Goal: Find specific page/section: Find specific page/section

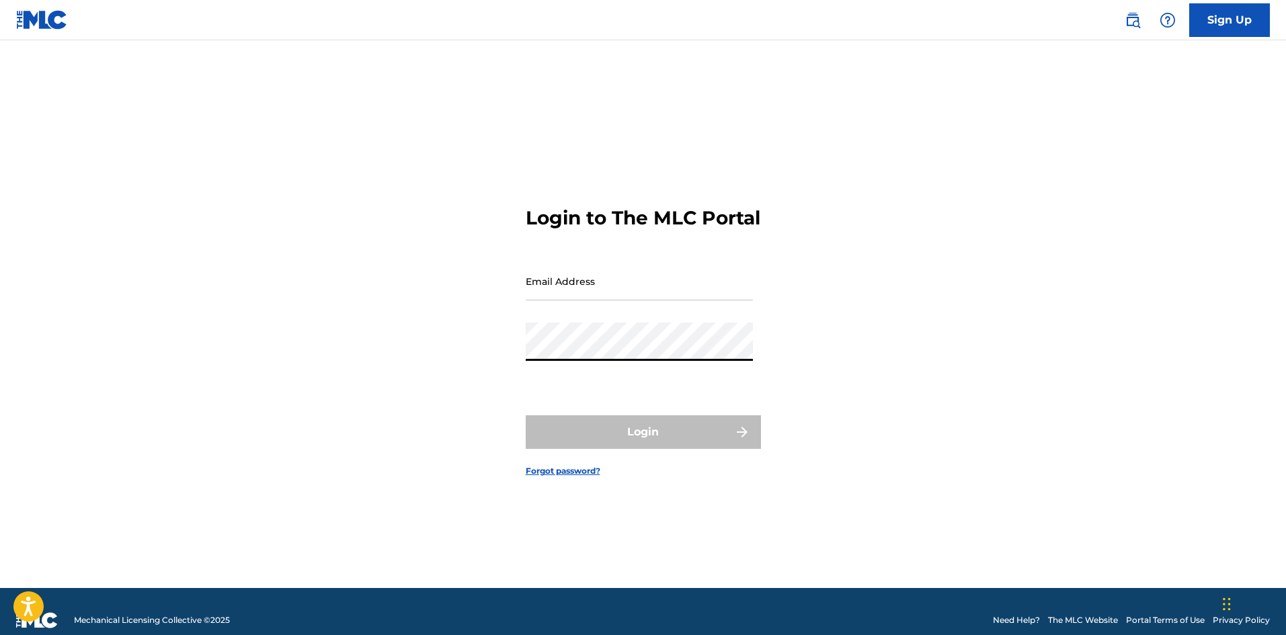
type input "[EMAIL_ADDRESS][DOMAIN_NAME]"
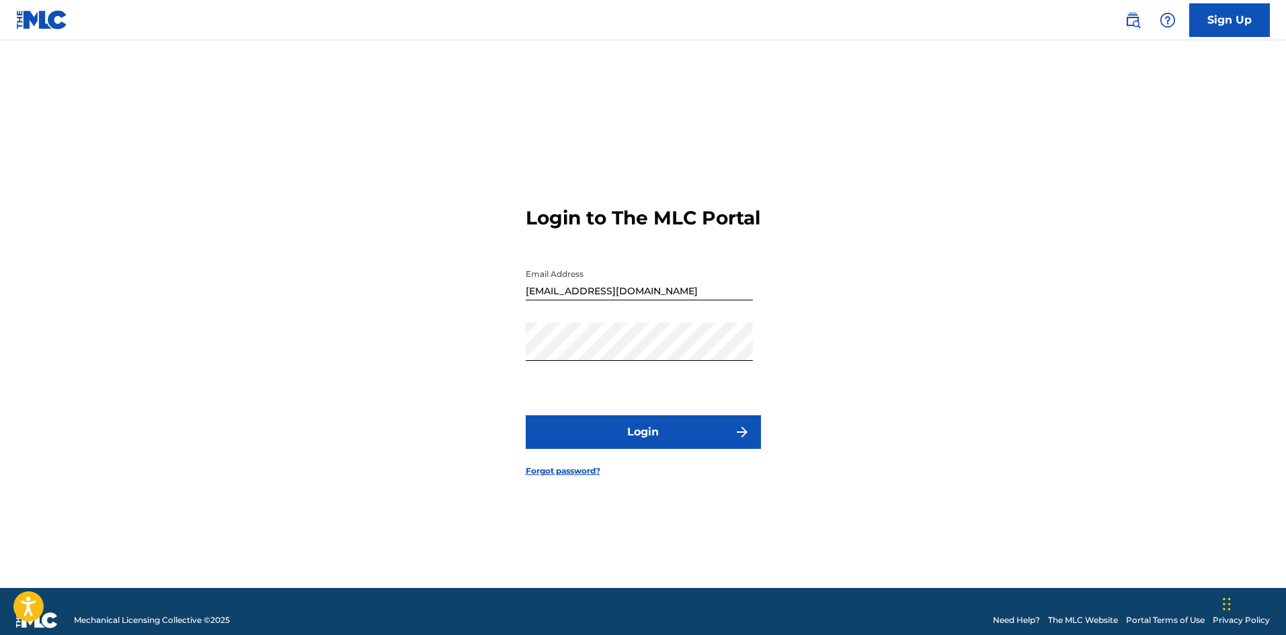
click at [680, 439] on button "Login" at bounding box center [643, 432] width 235 height 34
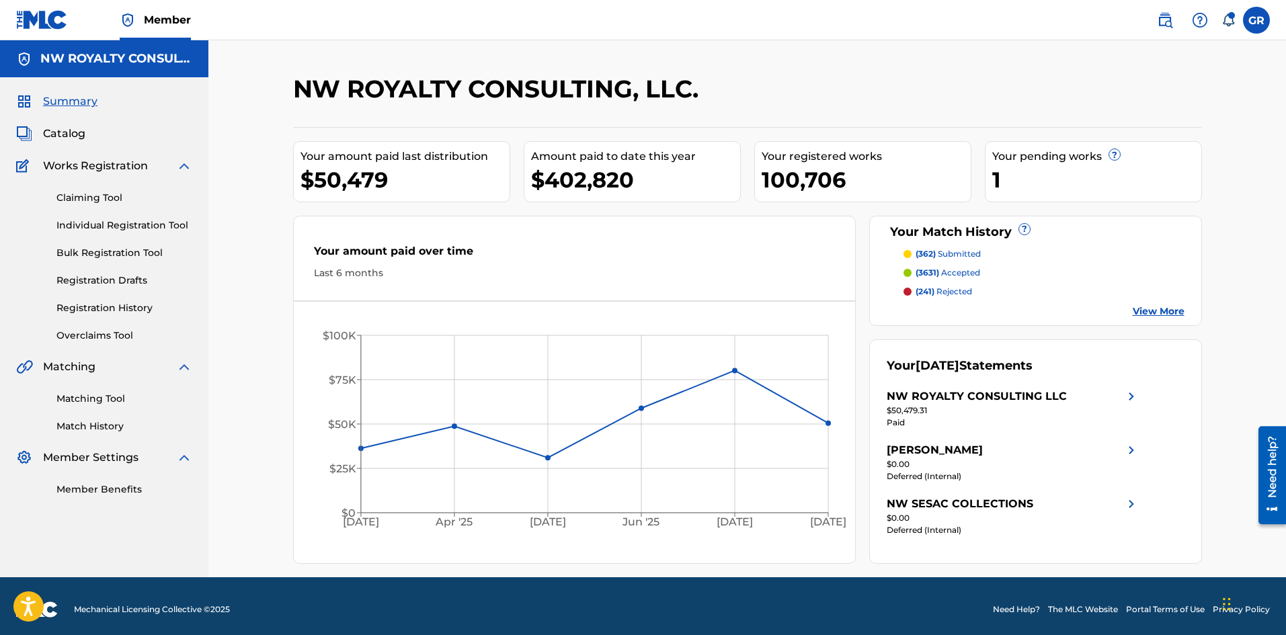
click at [63, 398] on link "Matching Tool" at bounding box center [124, 399] width 136 height 14
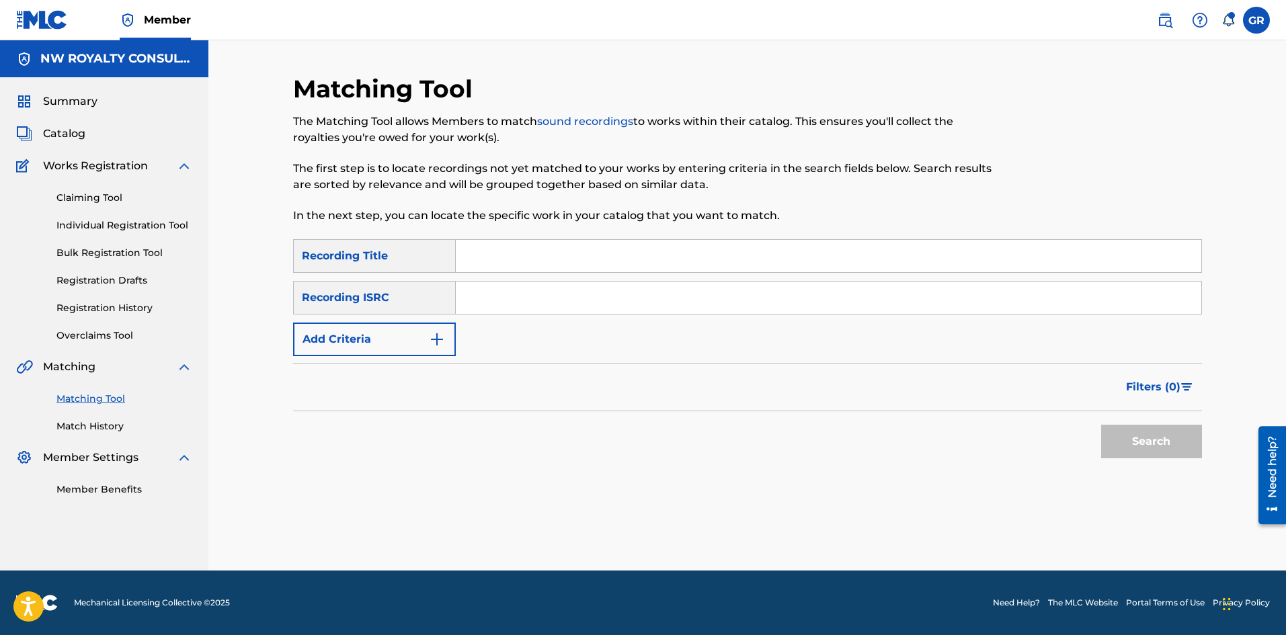
click at [502, 253] on input "Search Form" at bounding box center [828, 256] width 745 height 32
paste input "FESTIVE"
type input "FESTIVE"
click at [442, 346] on img "Search Form" at bounding box center [437, 339] width 16 height 16
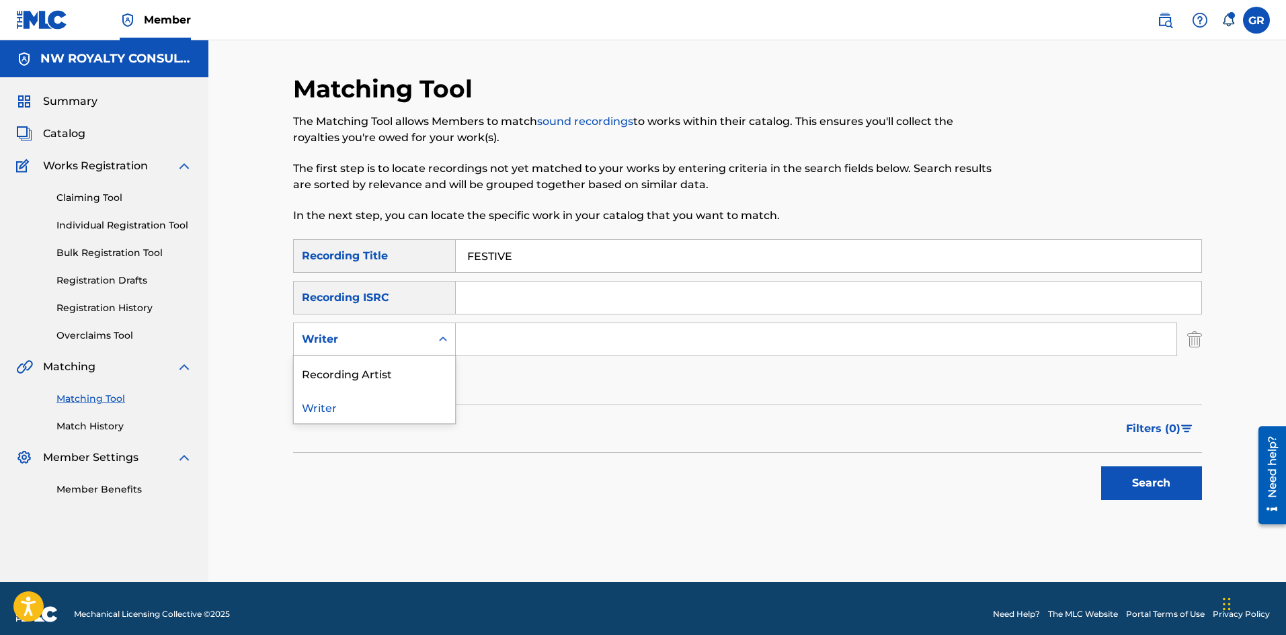
click at [442, 346] on icon "Search Form" at bounding box center [442, 339] width 13 height 13
click at [389, 374] on div "Recording Artist" at bounding box center [374, 373] width 161 height 34
click at [507, 339] on input "Search Form" at bounding box center [816, 339] width 721 height 32
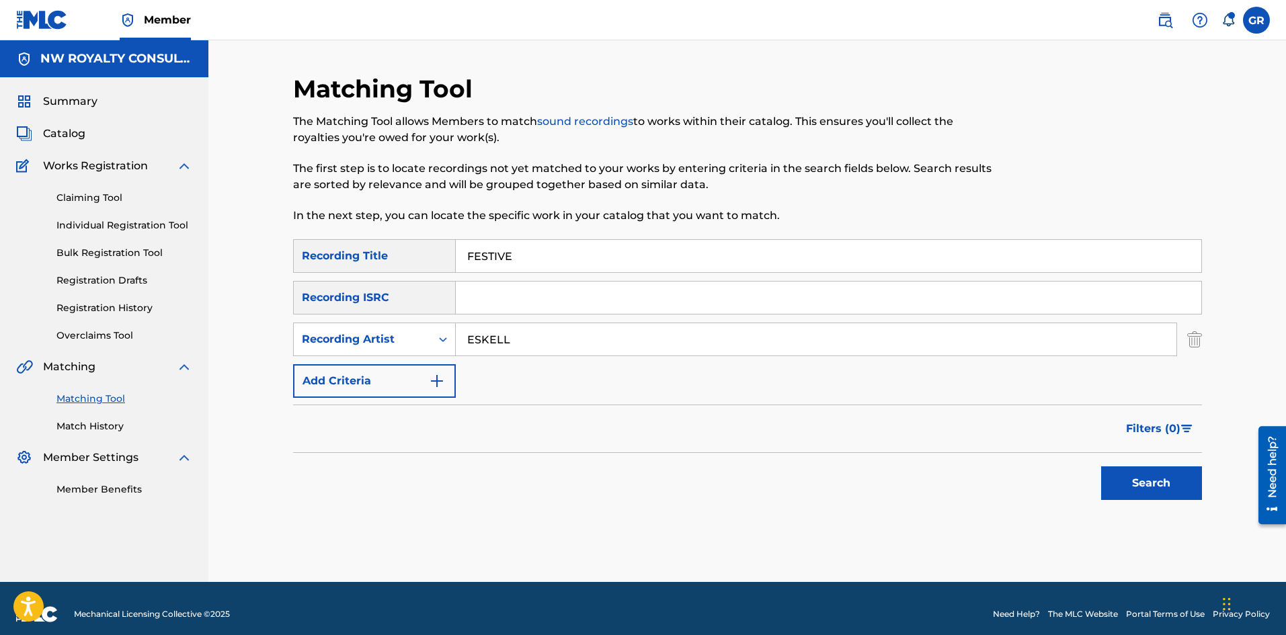
click at [1101, 467] on button "Search" at bounding box center [1151, 484] width 101 height 34
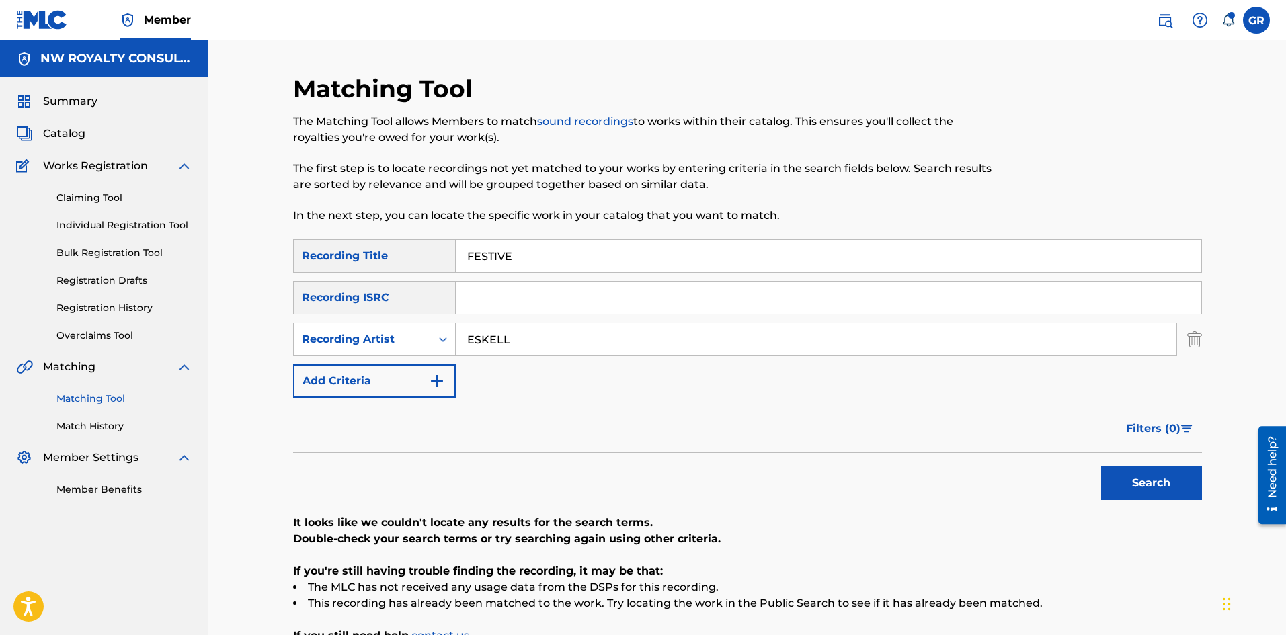
click at [481, 342] on input "ESKELL" at bounding box center [816, 339] width 721 height 32
type input "ESSKELL"
click at [1176, 475] on button "Search" at bounding box center [1151, 484] width 101 height 34
click at [69, 134] on span "Catalog" at bounding box center [64, 134] width 42 height 16
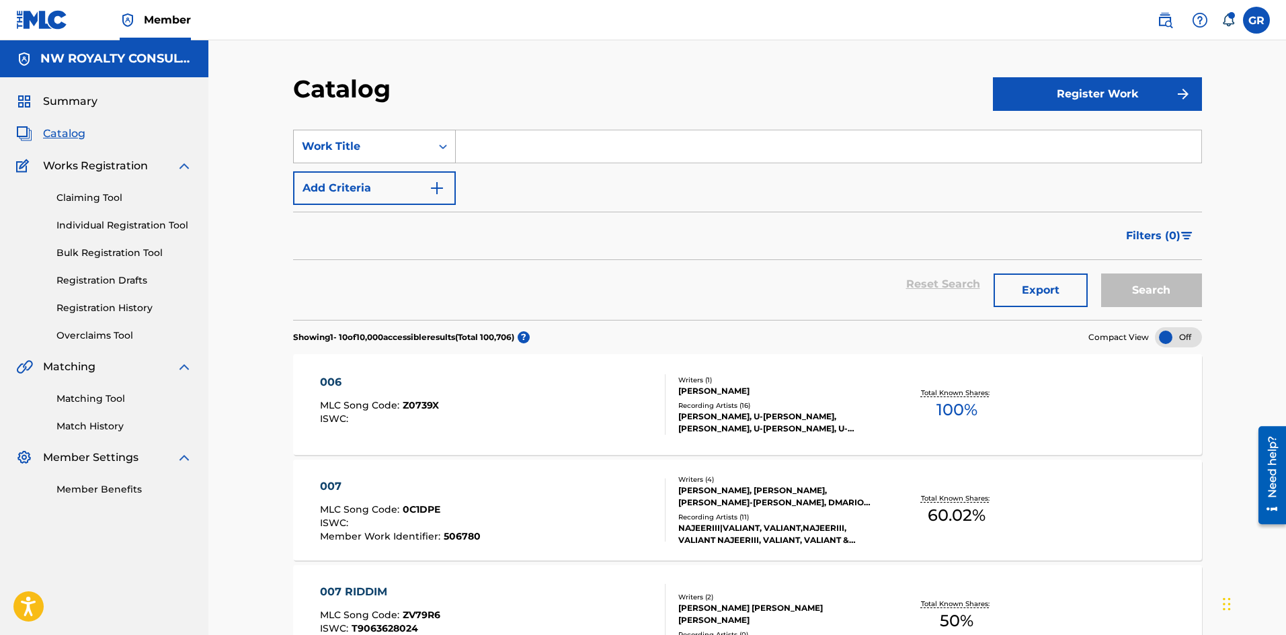
click at [385, 146] on div "Work Title" at bounding box center [362, 146] width 121 height 16
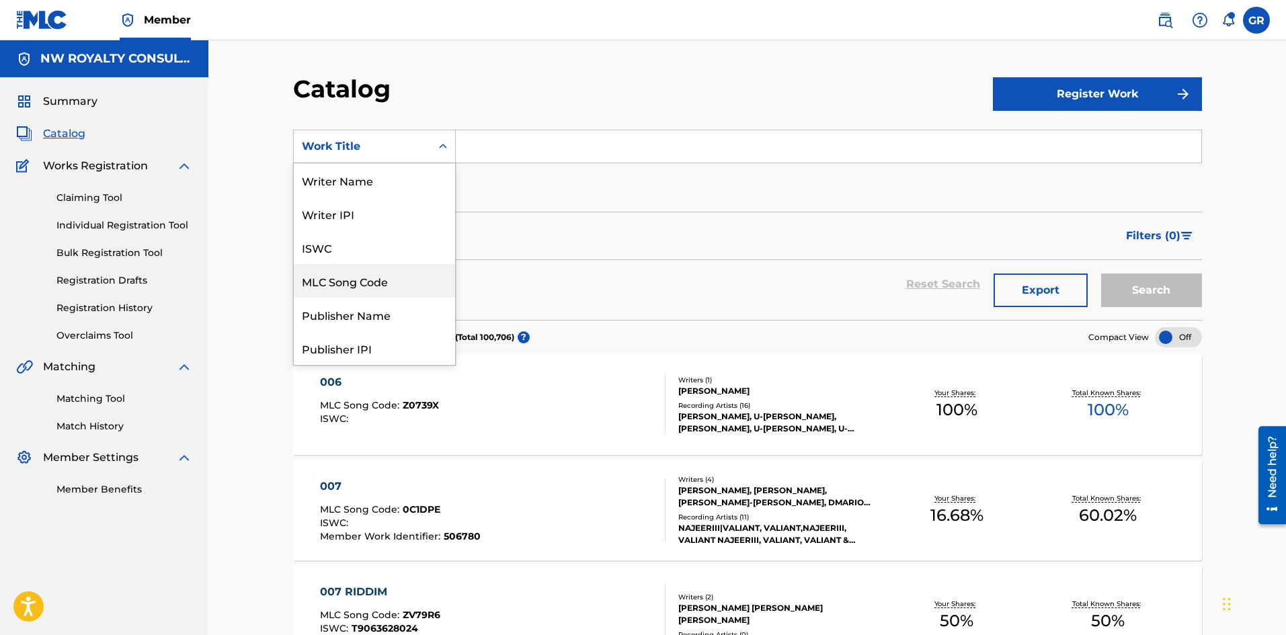
drag, startPoint x: 371, startPoint y: 280, endPoint x: 460, endPoint y: 235, distance: 99.8
click at [372, 280] on div "MLC Song Code" at bounding box center [374, 281] width 161 height 34
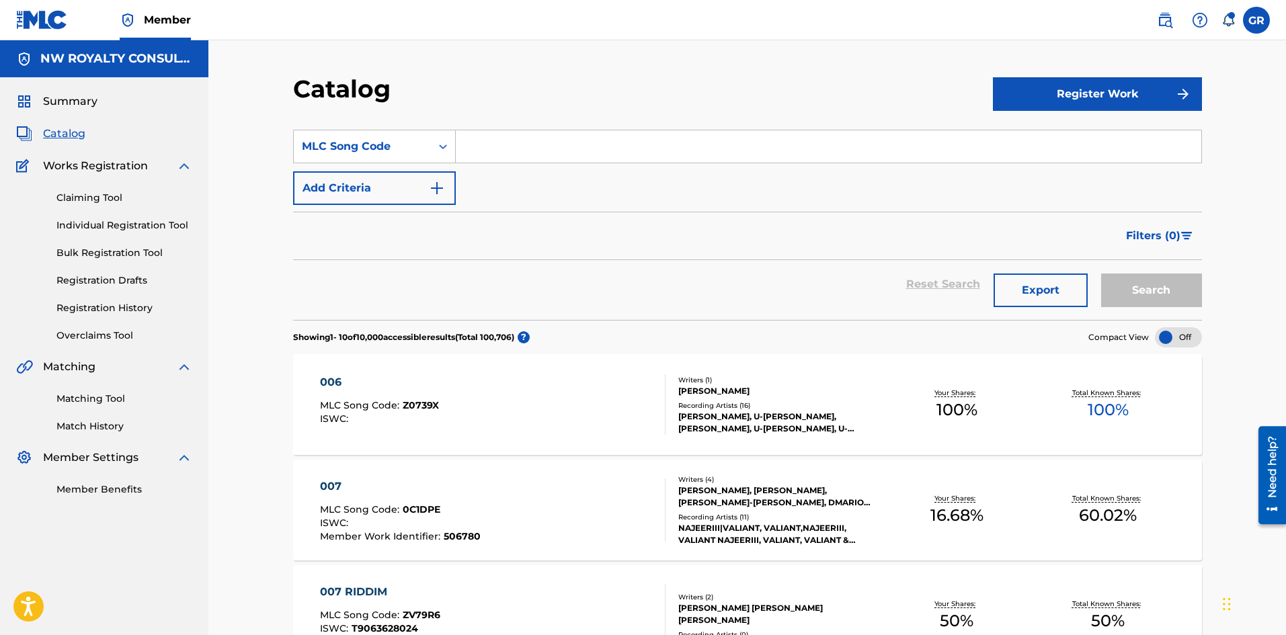
click at [521, 143] on input "Search Form" at bounding box center [828, 146] width 745 height 32
paste input "FA7R55"
type input "FA7R55"
click at [1141, 287] on button "Search" at bounding box center [1151, 291] width 101 height 34
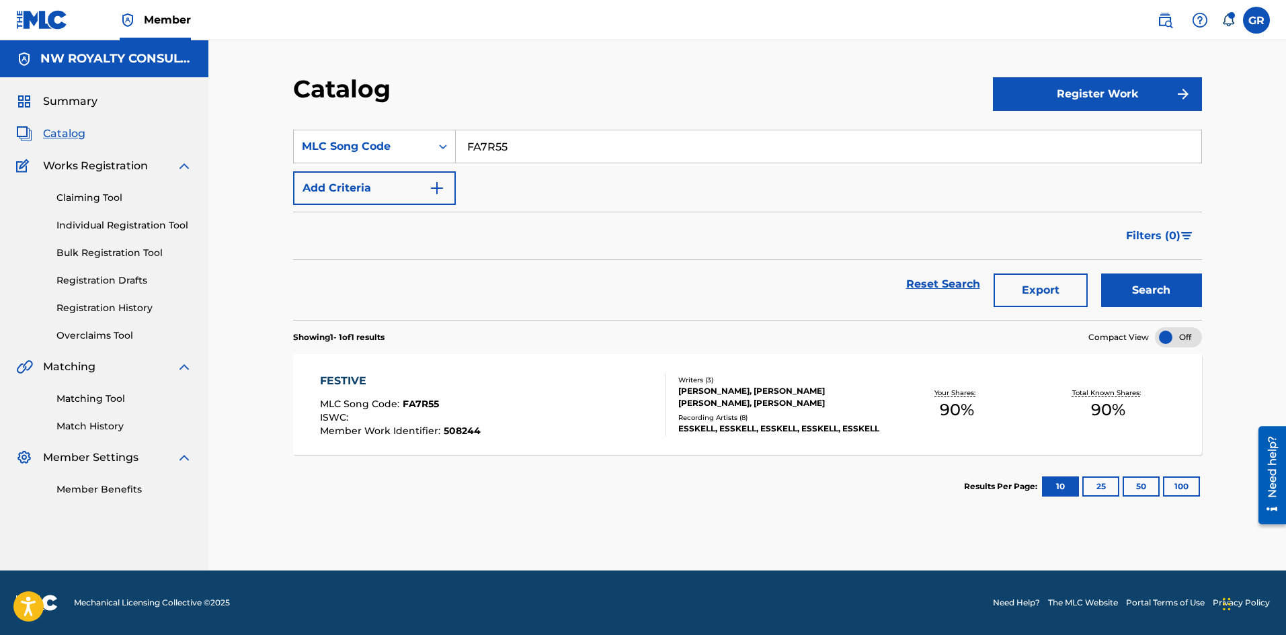
click at [351, 379] on div "FESTIVE" at bounding box center [400, 381] width 161 height 16
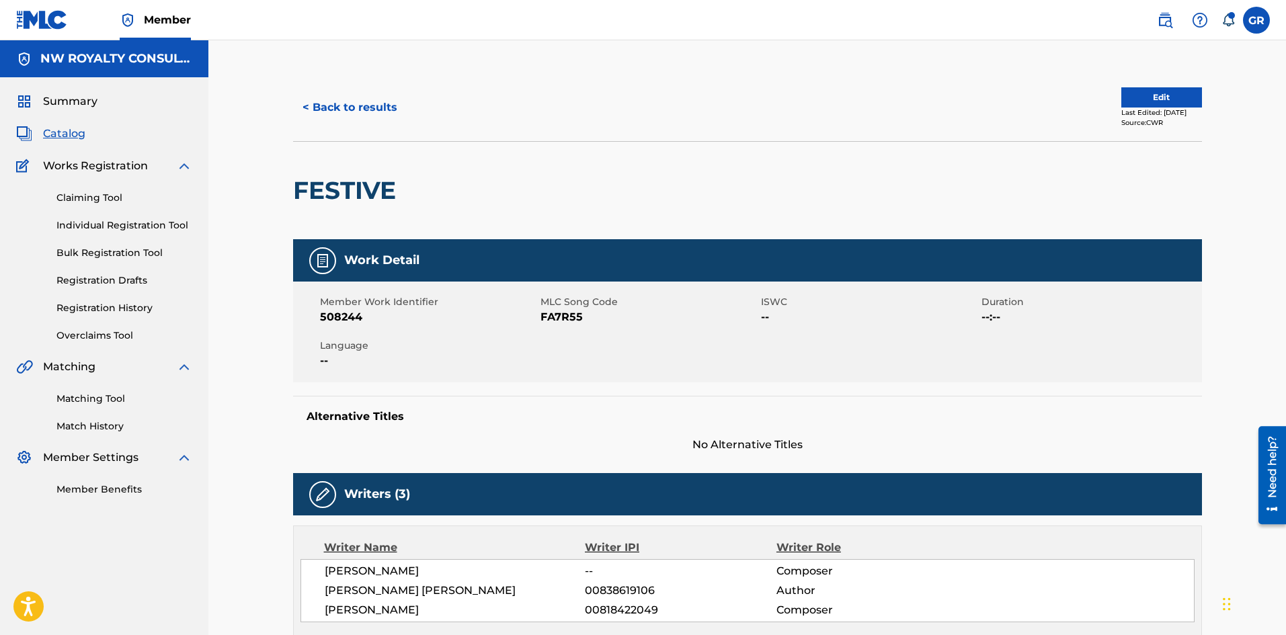
click at [104, 401] on link "Matching Tool" at bounding box center [124, 399] width 136 height 14
